Goal: Find specific page/section: Find specific page/section

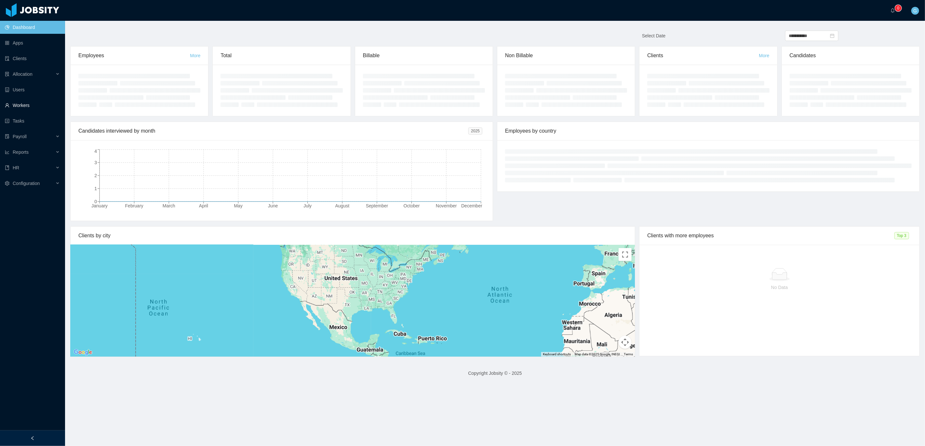
click at [20, 108] on link "Workers" at bounding box center [32, 105] width 55 height 13
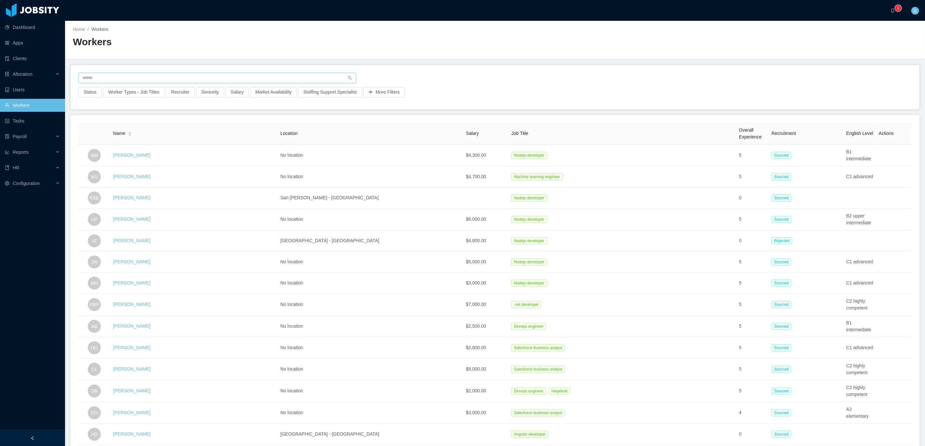
click at [152, 78] on input "text" at bounding box center [217, 78] width 278 height 10
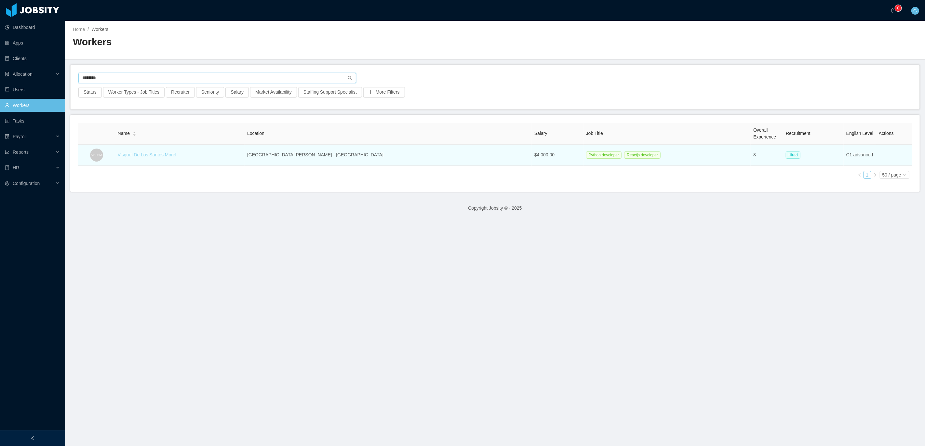
type input "*******"
click at [157, 153] on link "Visquel De Los Santos Morel" at bounding box center [147, 154] width 59 height 5
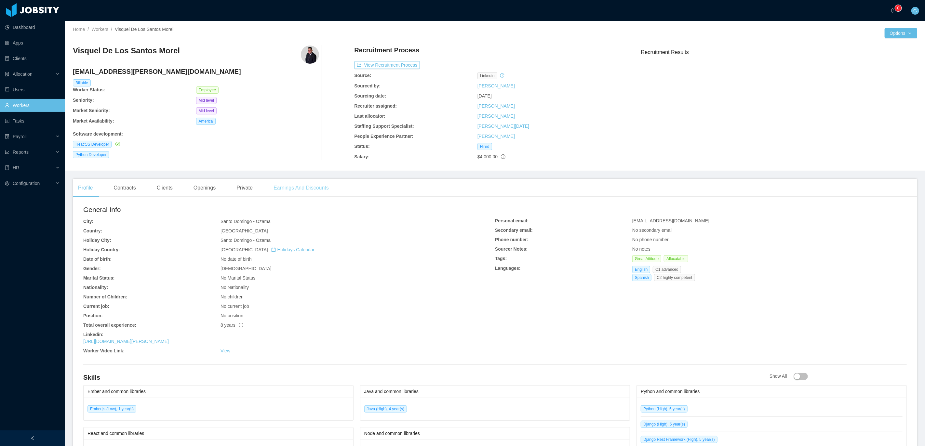
click at [311, 188] on div "Earnings And Discounts" at bounding box center [301, 188] width 66 height 18
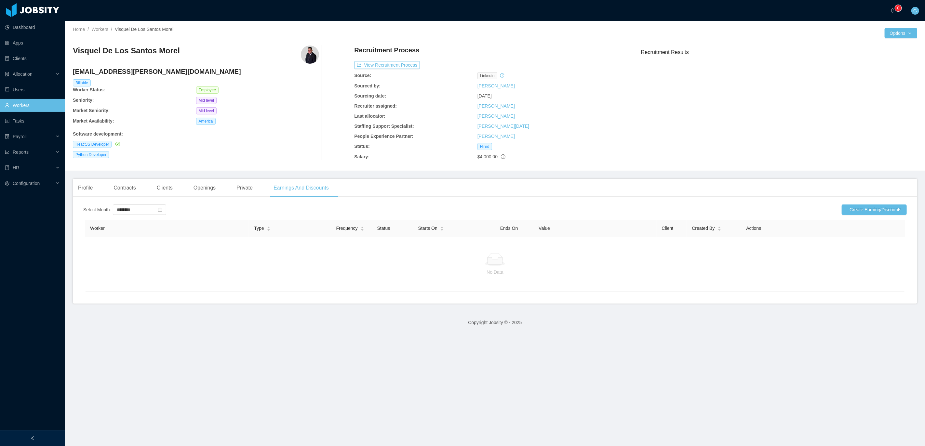
click at [313, 254] on div at bounding box center [495, 259] width 810 height 13
